Goal: Find specific page/section: Find specific page/section

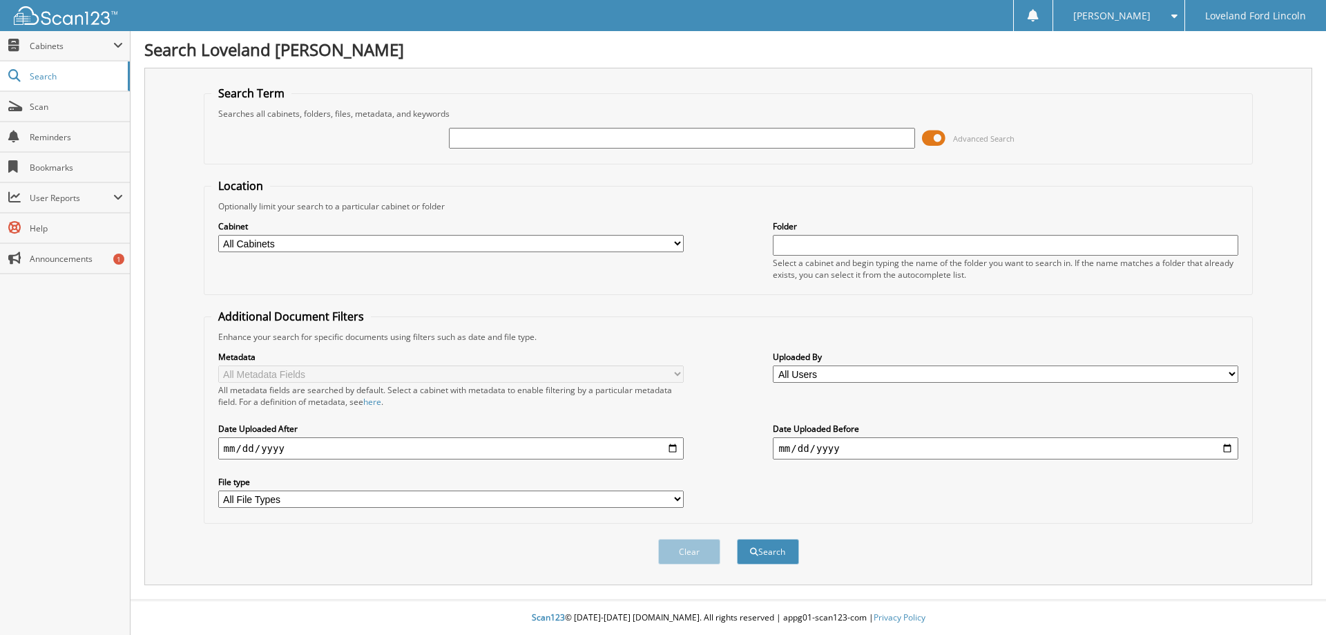
click at [557, 144] on input "text" at bounding box center [681, 138] width 465 height 21
type input "333076A"
click at [737, 539] on button "Search" at bounding box center [768, 552] width 62 height 26
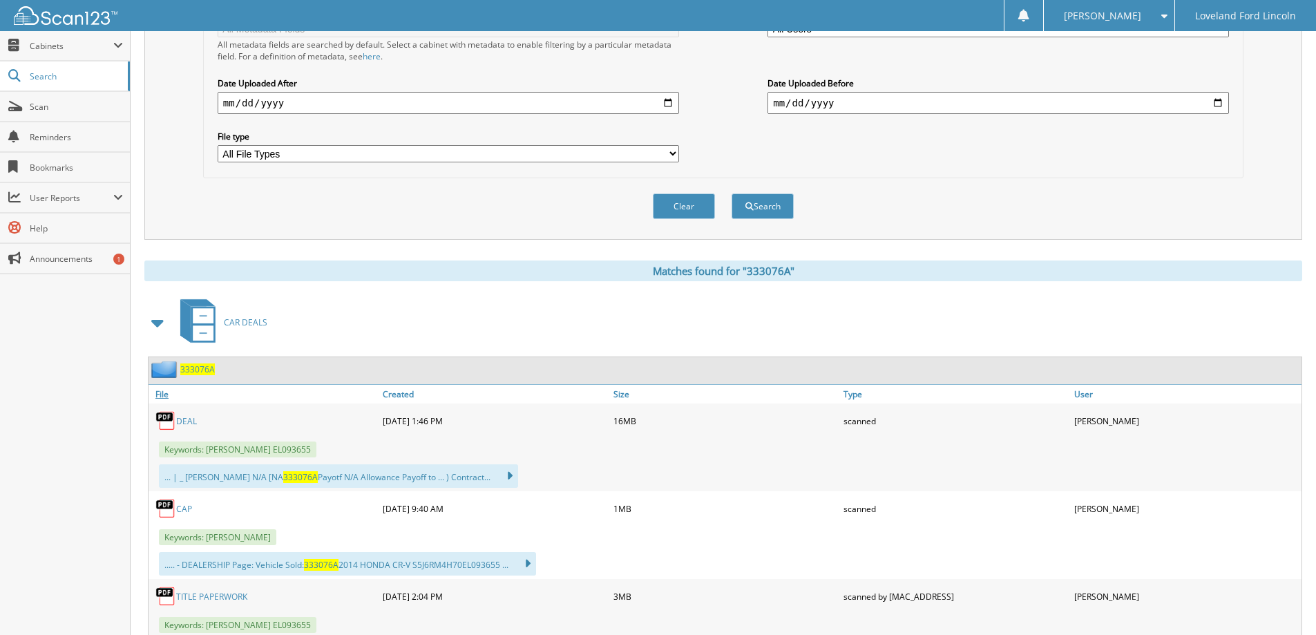
scroll to position [483, 0]
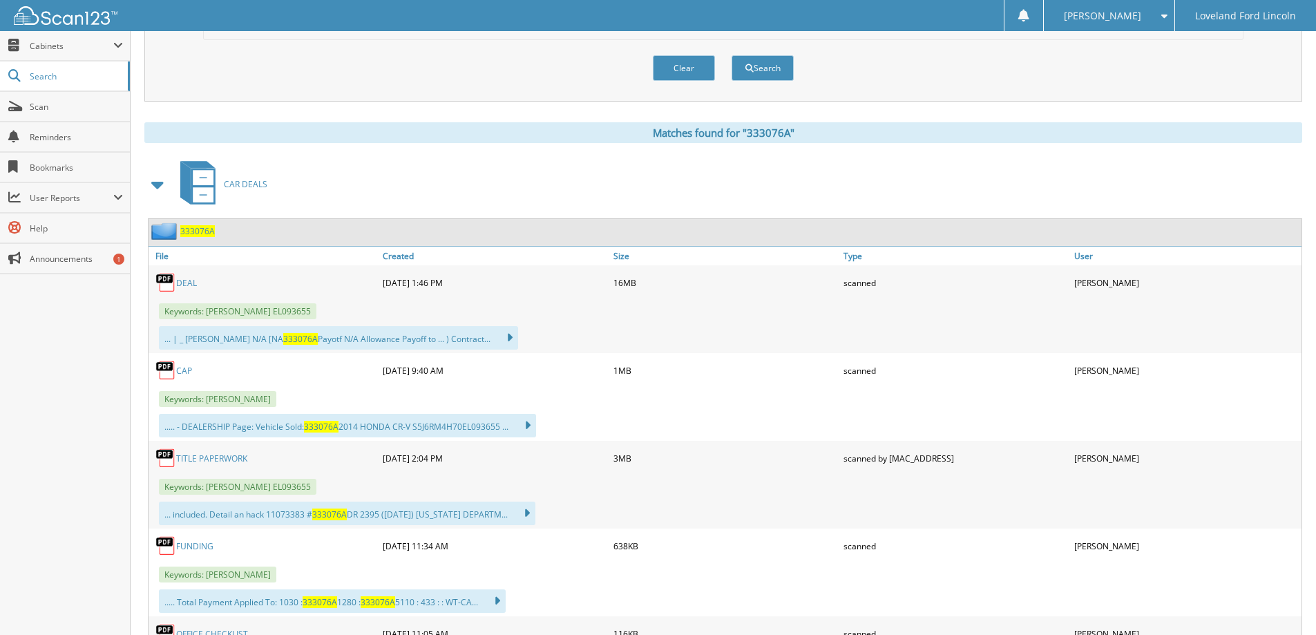
click at [189, 280] on link "DEAL" at bounding box center [186, 283] width 21 height 12
click at [181, 285] on link "DEAL" at bounding box center [186, 283] width 21 height 12
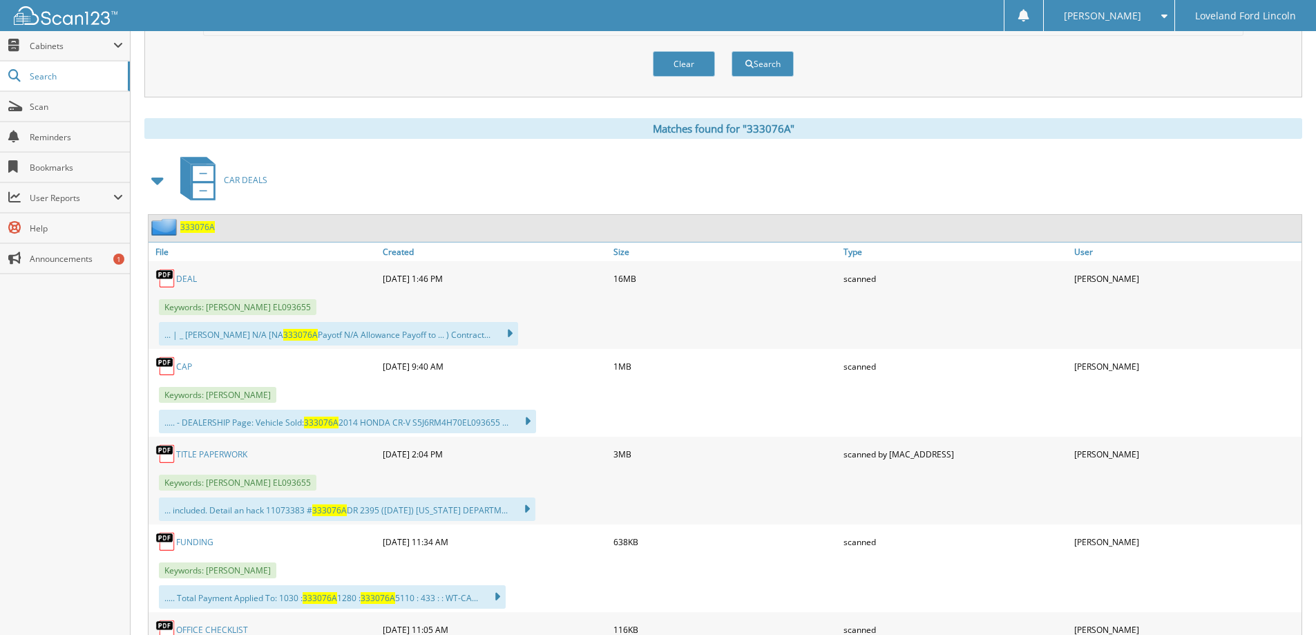
scroll to position [552, 0]
